Goal: Transaction & Acquisition: Purchase product/service

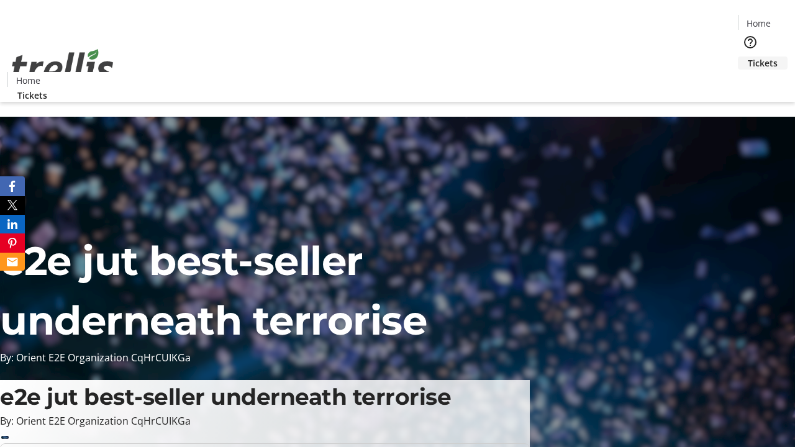
click at [748, 57] on span "Tickets" at bounding box center [763, 63] width 30 height 13
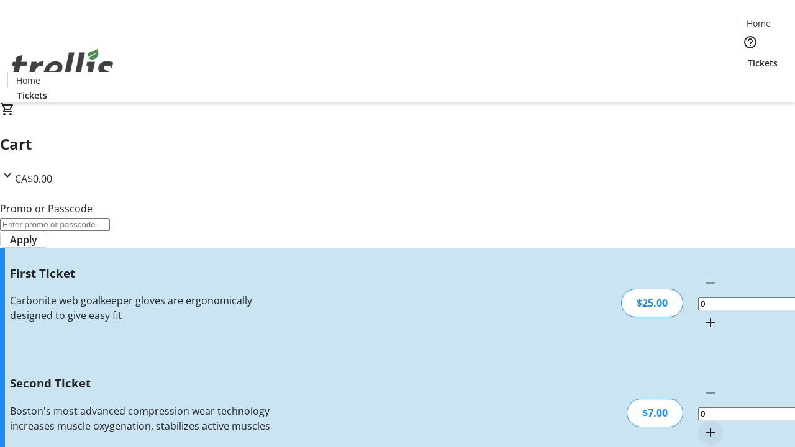
click at [703, 316] on mat-icon "Increment by one" at bounding box center [710, 323] width 15 height 15
type input "1"
click at [703, 425] on mat-icon "Increment by one" at bounding box center [710, 432] width 15 height 15
type input "2"
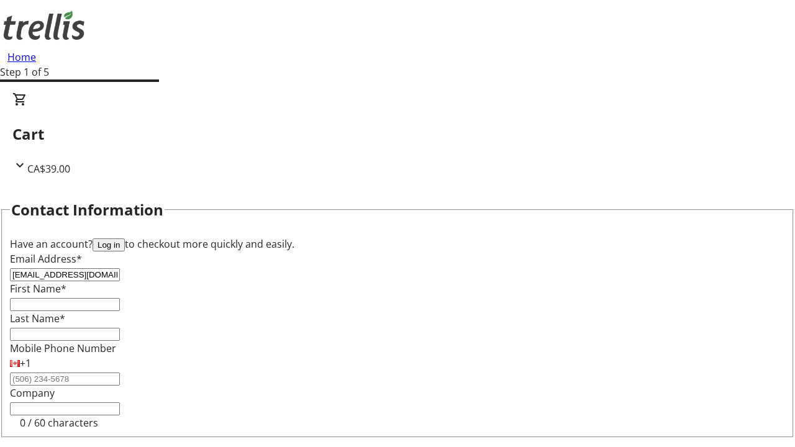
type input "[EMAIL_ADDRESS][DOMAIN_NAME]"
type input "Autumn"
type input "O'Hara"
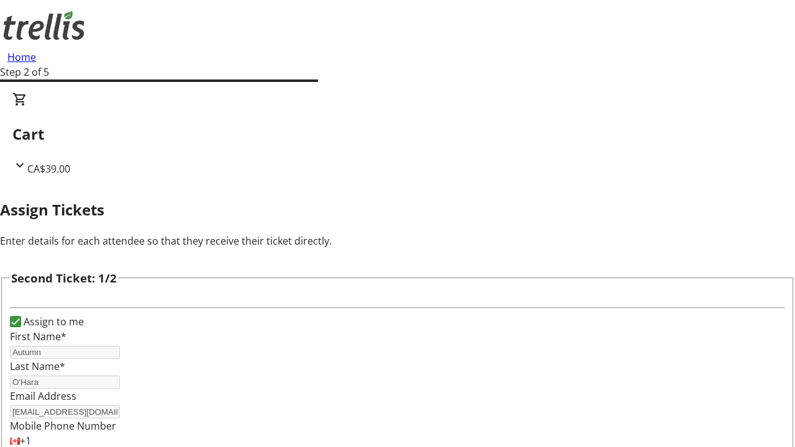
type input "[PERSON_NAME]"
type input "[PERSON_NAME][EMAIL_ADDRESS][DOMAIN_NAME]"
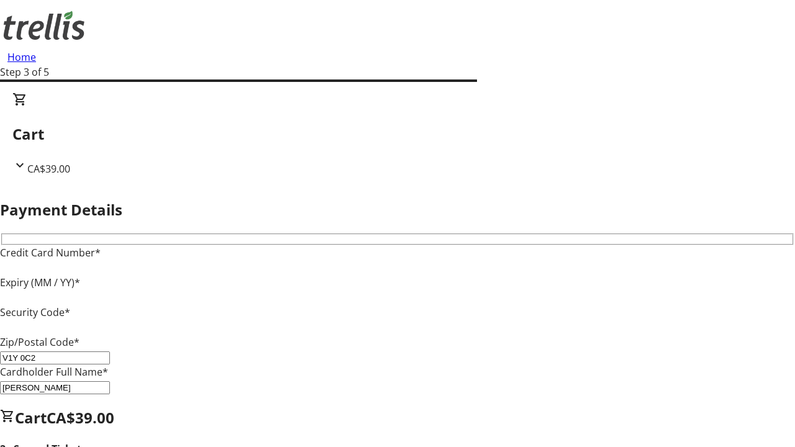
type input "V1Y 0C2"
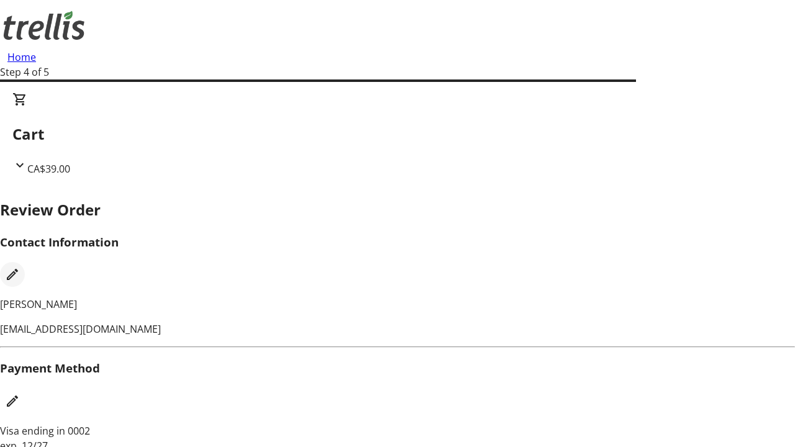
click at [20, 267] on mat-icon "Edit Contact Information" at bounding box center [12, 274] width 15 height 15
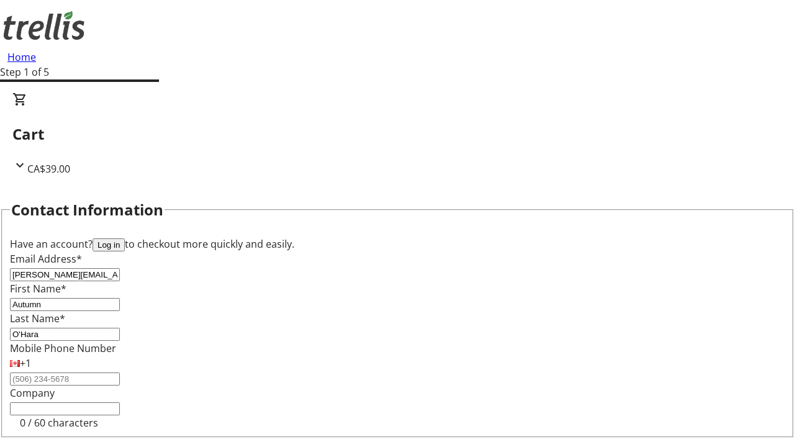
type input "[PERSON_NAME][EMAIL_ADDRESS][DOMAIN_NAME]"
type input "[PERSON_NAME]"
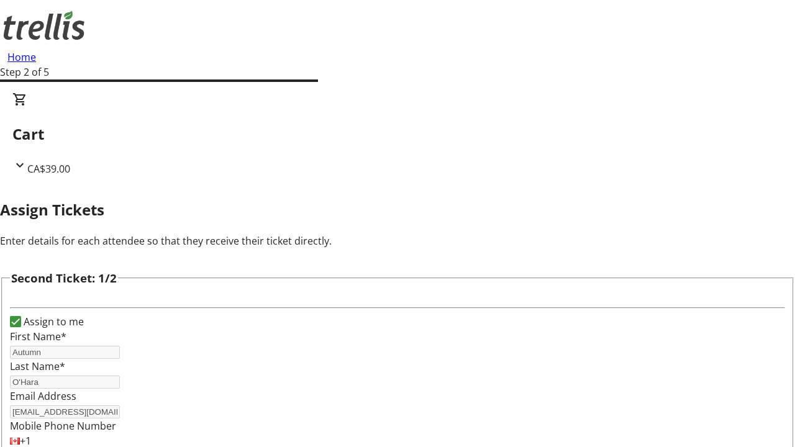
type input "Name"
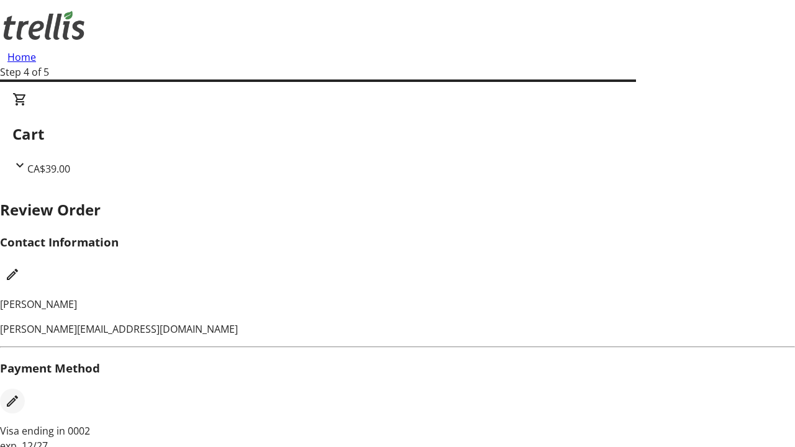
click at [20, 394] on mat-icon "Edit Payment Method" at bounding box center [12, 401] width 15 height 15
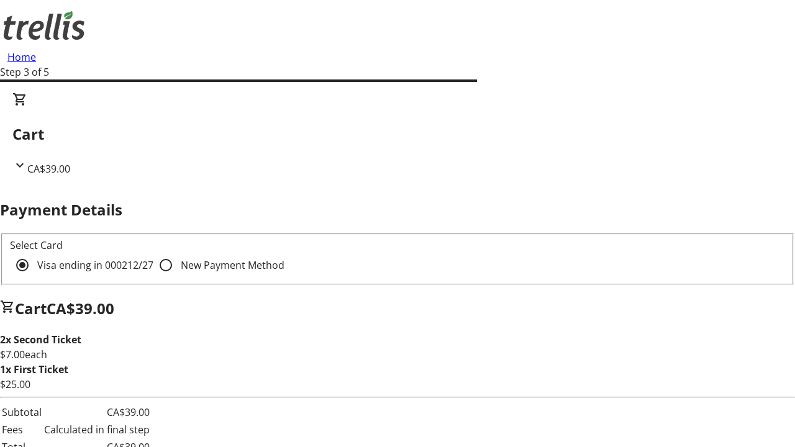
click at [153, 253] on input "New Payment Method" at bounding box center [165, 265] width 25 height 25
radio input "true"
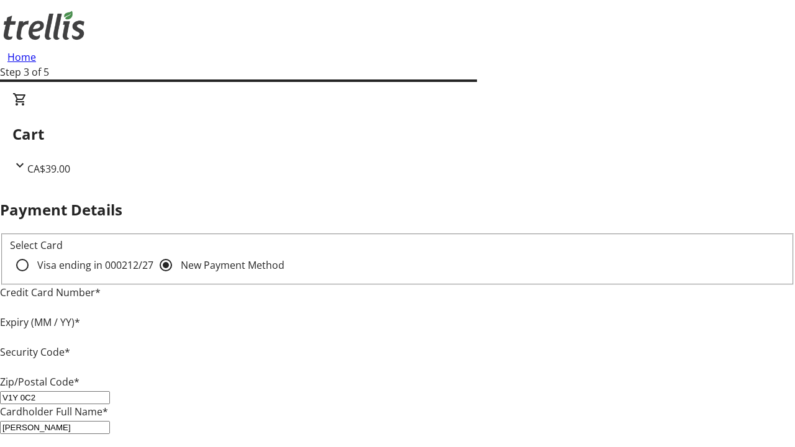
type input "V1Y 0C2"
